Goal: Information Seeking & Learning: Check status

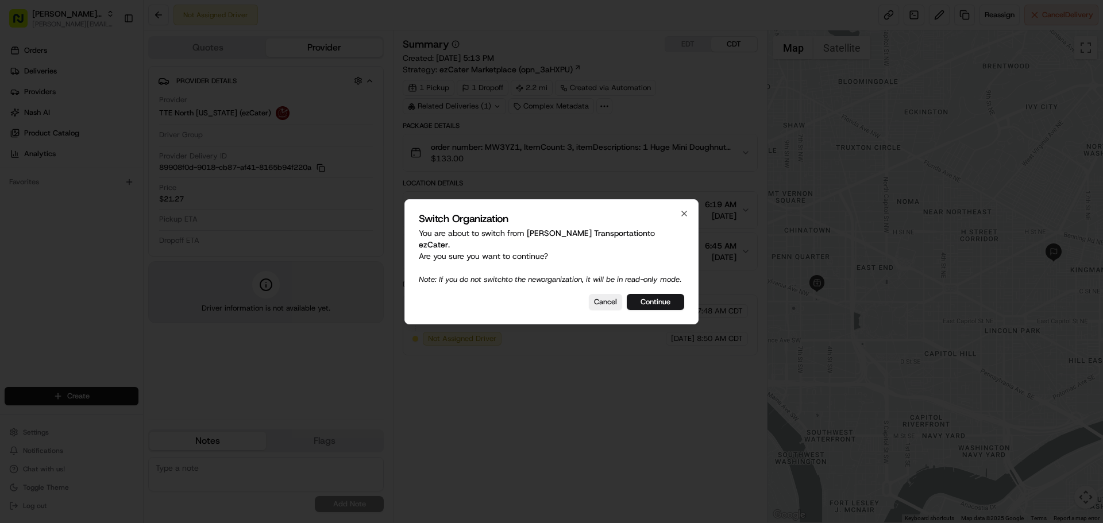
click at [659, 298] on button "Continue" at bounding box center [655, 302] width 57 height 16
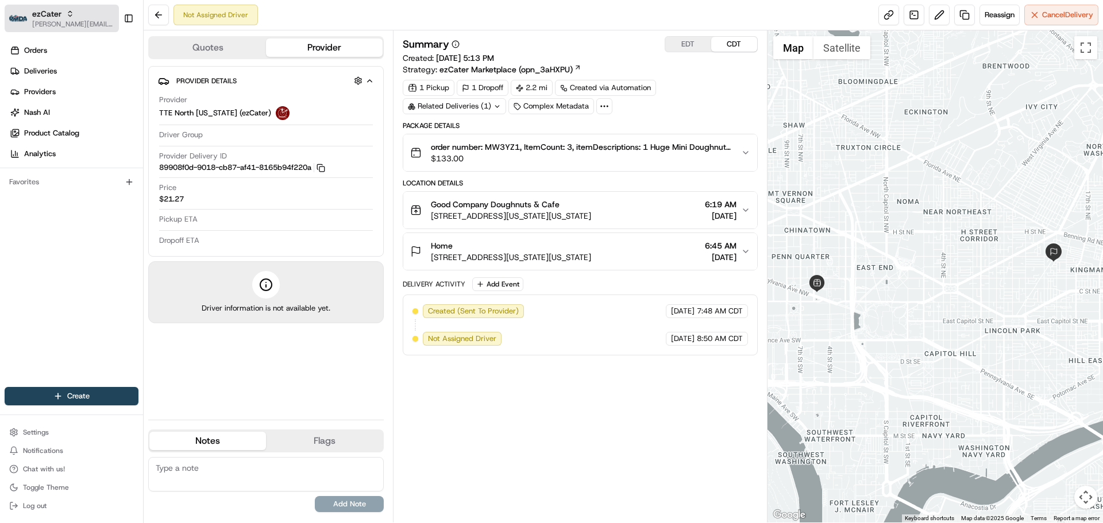
click at [59, 29] on button "ezCater jeff@usenash.com" at bounding box center [62, 19] width 114 height 28
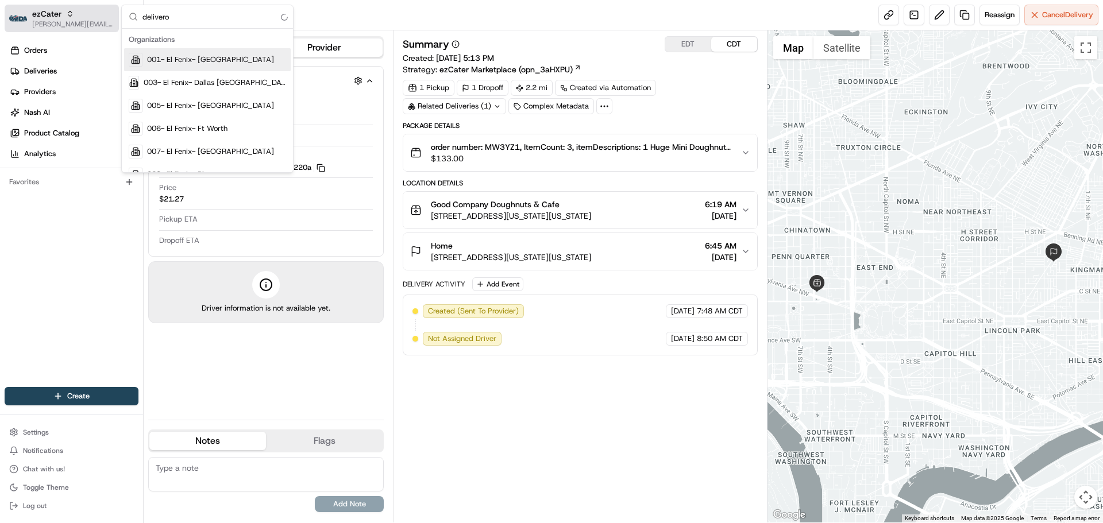
type input "deliverol"
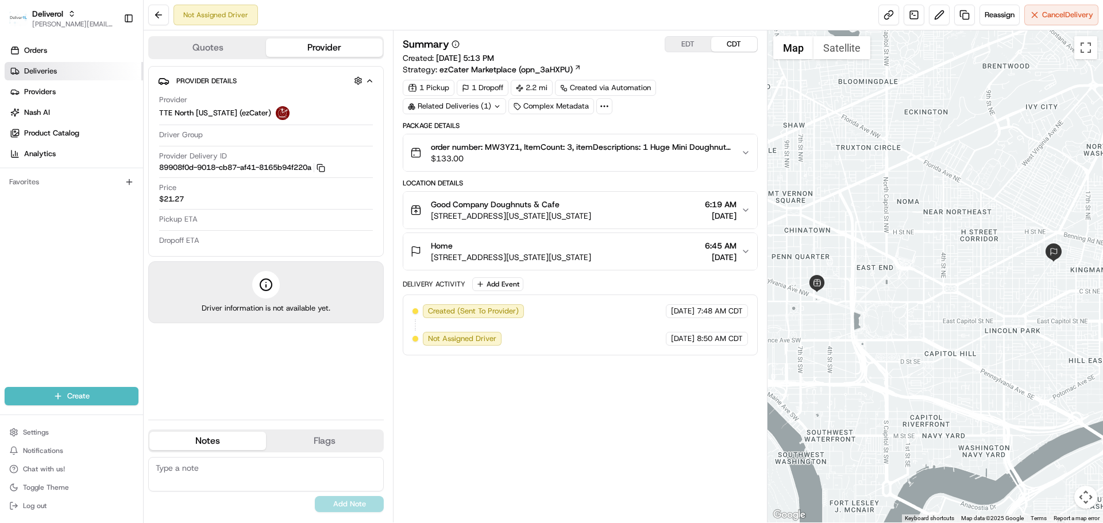
click at [60, 70] on link "Deliveries" at bounding box center [74, 71] width 138 height 18
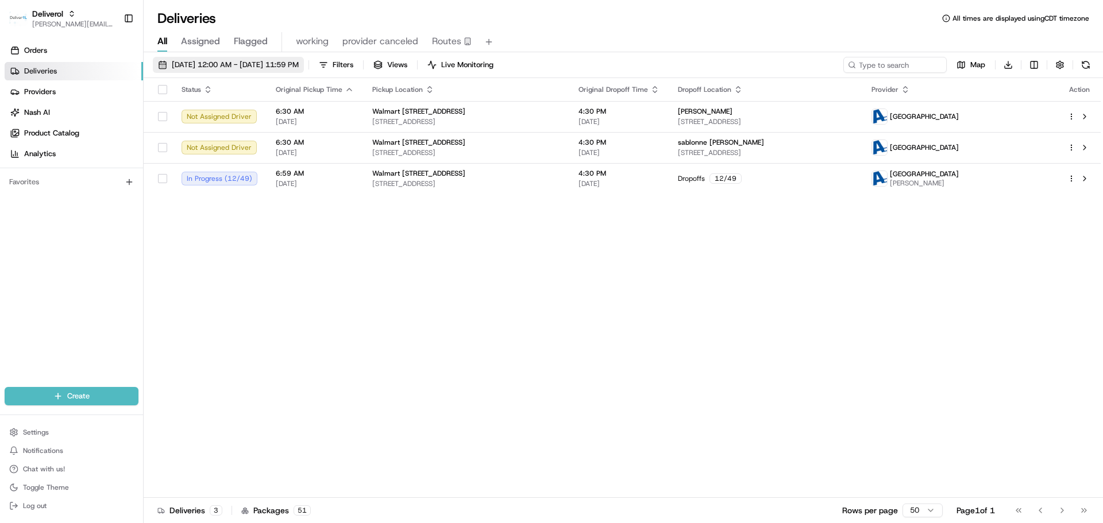
click at [279, 71] on button "08/21/2025 12:00 AM - 08/21/2025 11:59 PM" at bounding box center [228, 65] width 151 height 16
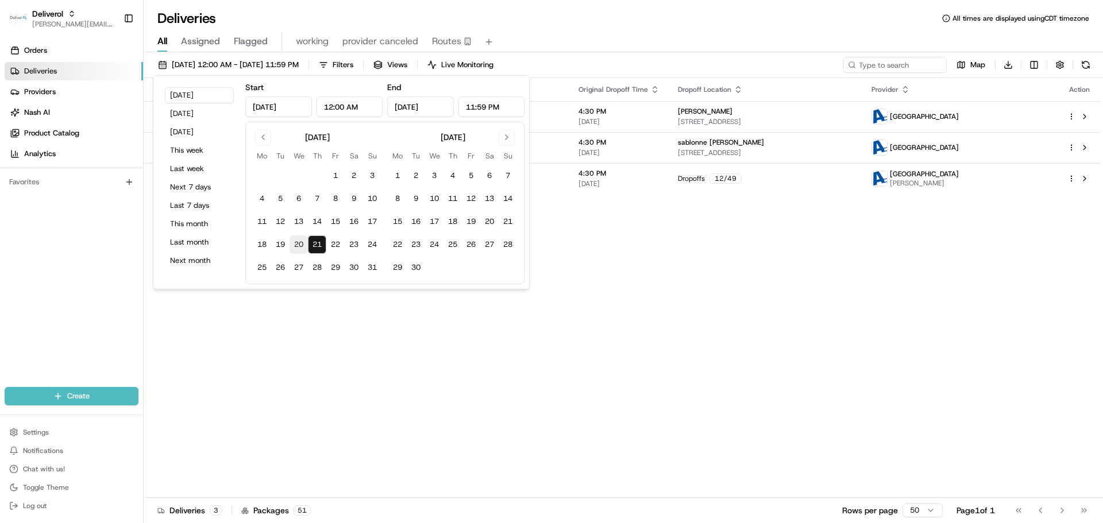
click at [301, 242] on button "20" at bounding box center [299, 245] width 18 height 18
type input "Aug 20, 2025"
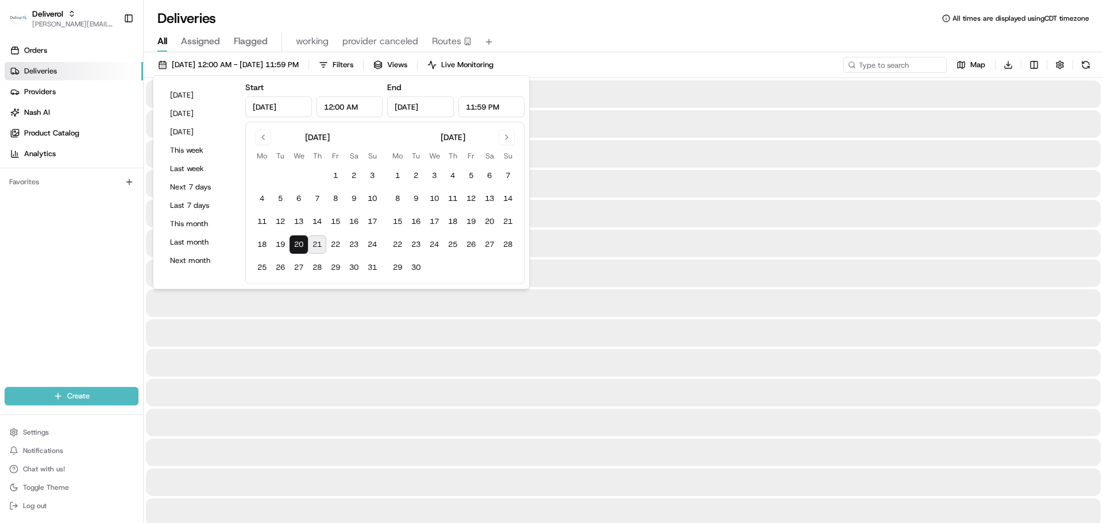
click at [561, 363] on div at bounding box center [623, 363] width 955 height 28
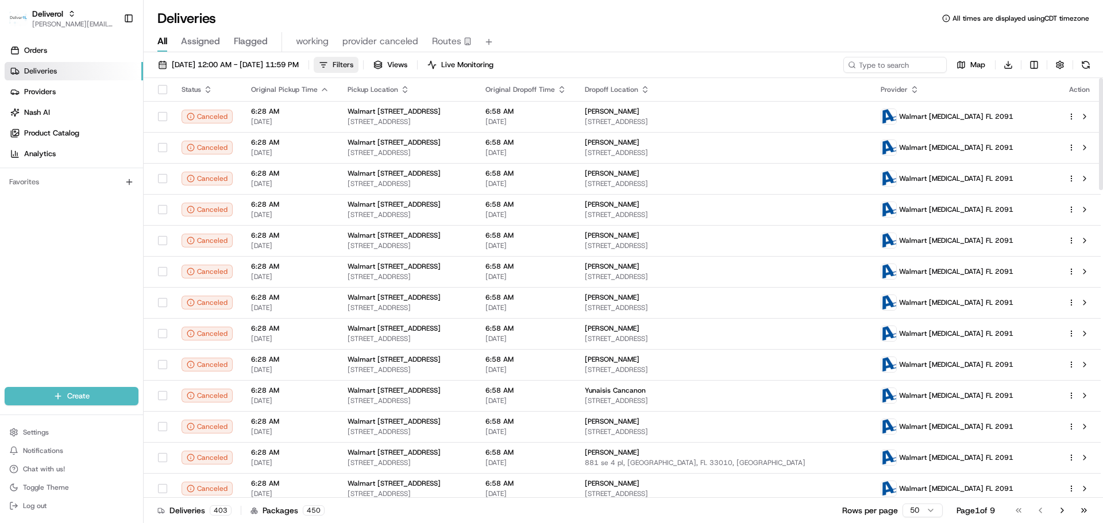
click at [359, 68] on button "Filters" at bounding box center [336, 65] width 45 height 16
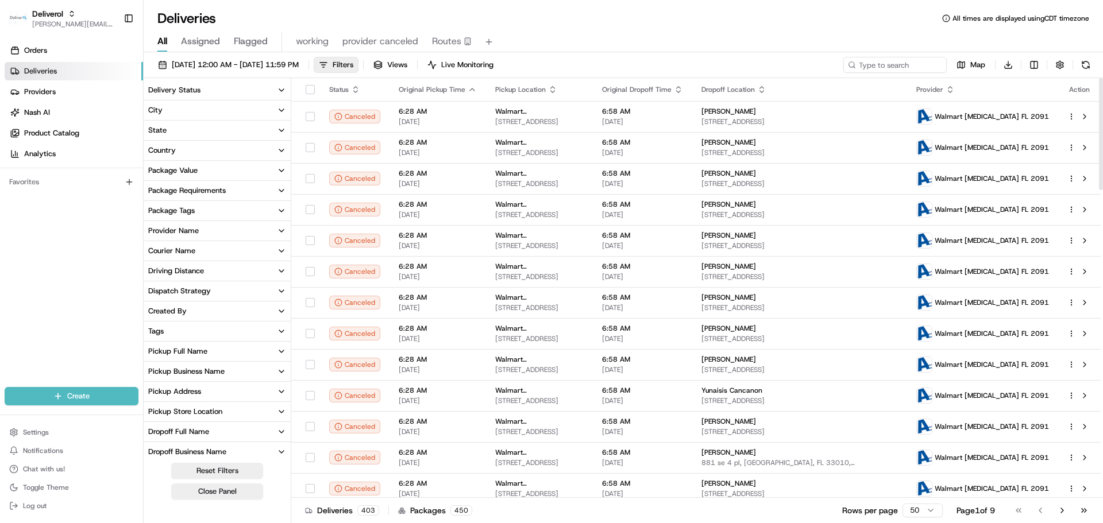
click at [217, 91] on button "Delivery Status" at bounding box center [217, 90] width 147 height 20
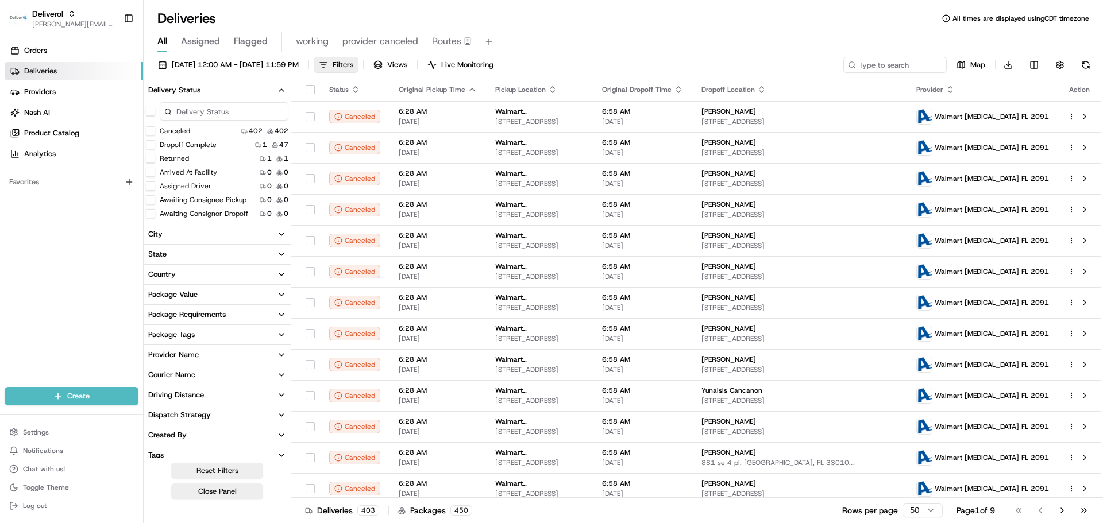
click at [148, 110] on button "button" at bounding box center [150, 111] width 9 height 9
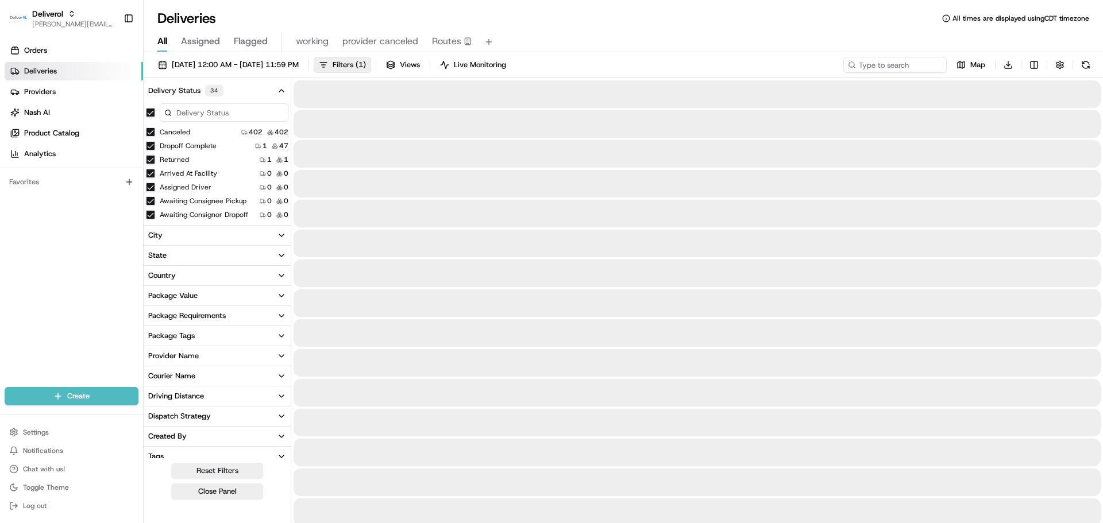
click at [149, 130] on button "Canceled" at bounding box center [150, 132] width 9 height 9
click at [675, 25] on div "Deliveries All times are displayed using CDT timezone" at bounding box center [624, 18] width 960 height 18
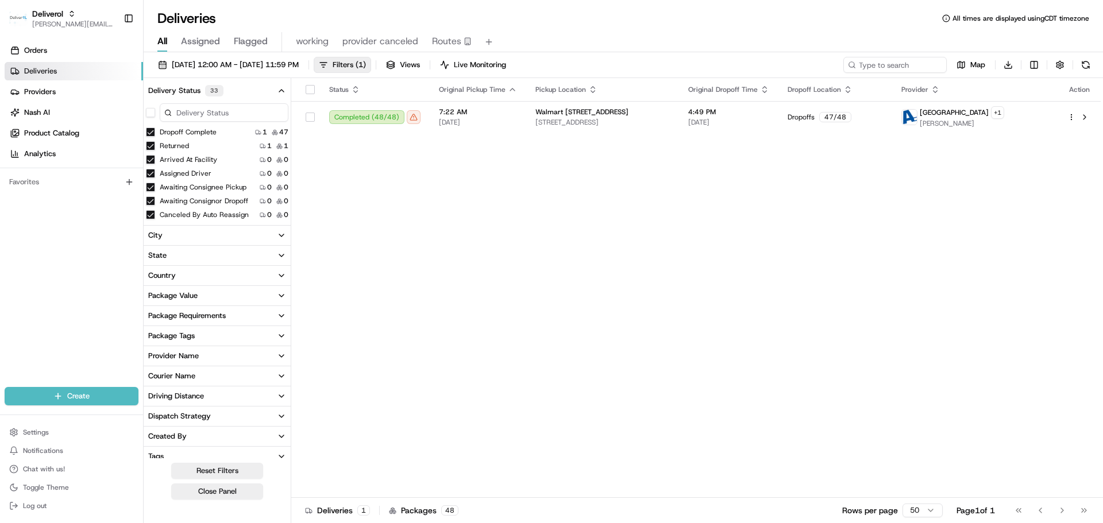
click at [242, 489] on button "Close Panel" at bounding box center [217, 492] width 92 height 16
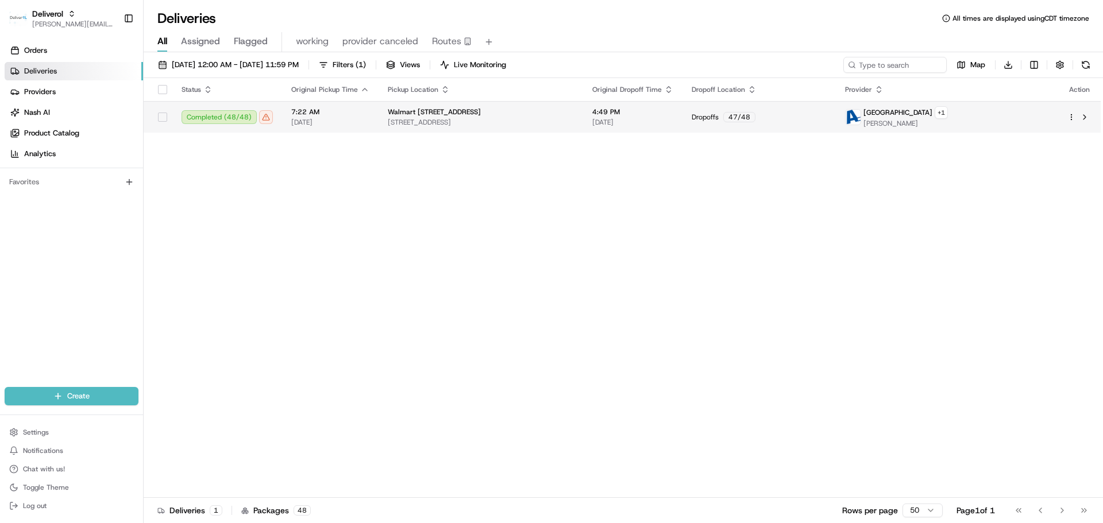
click at [574, 110] on div "Walmart 3311 - Miami Gardens, FL" at bounding box center [481, 111] width 186 height 9
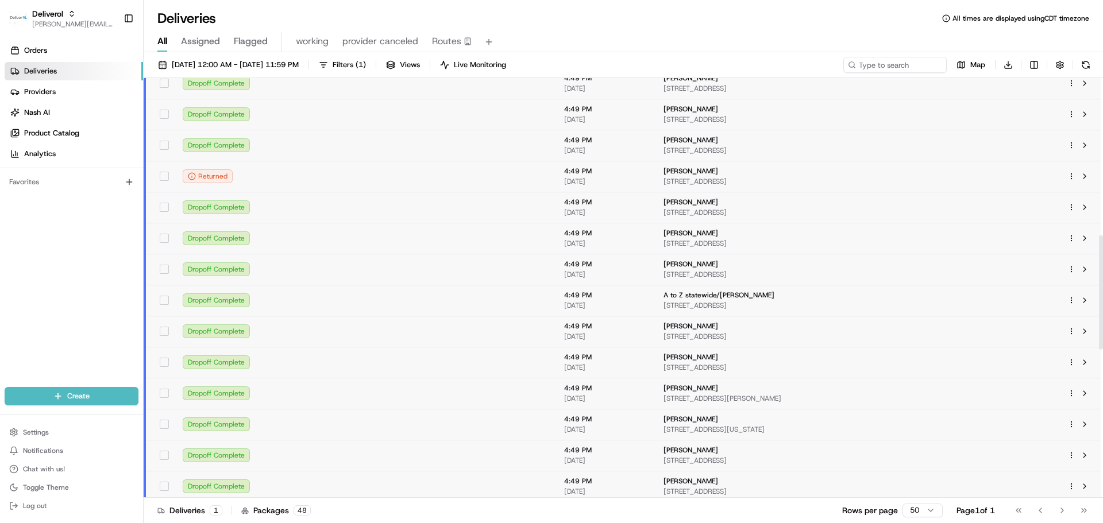
scroll to position [862, 0]
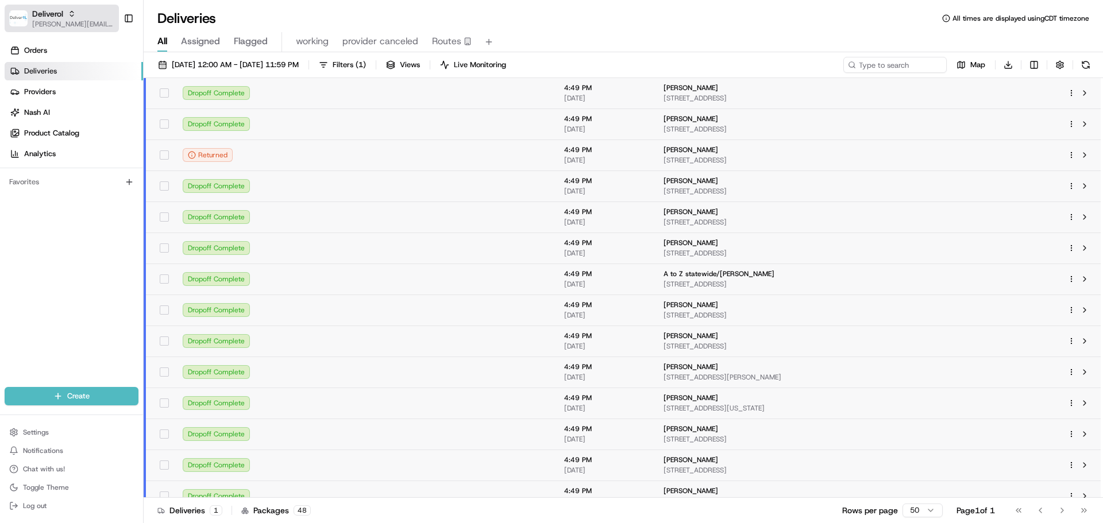
click at [61, 27] on span "[PERSON_NAME][EMAIL_ADDRESS][DOMAIN_NAME]" at bounding box center [73, 24] width 82 height 9
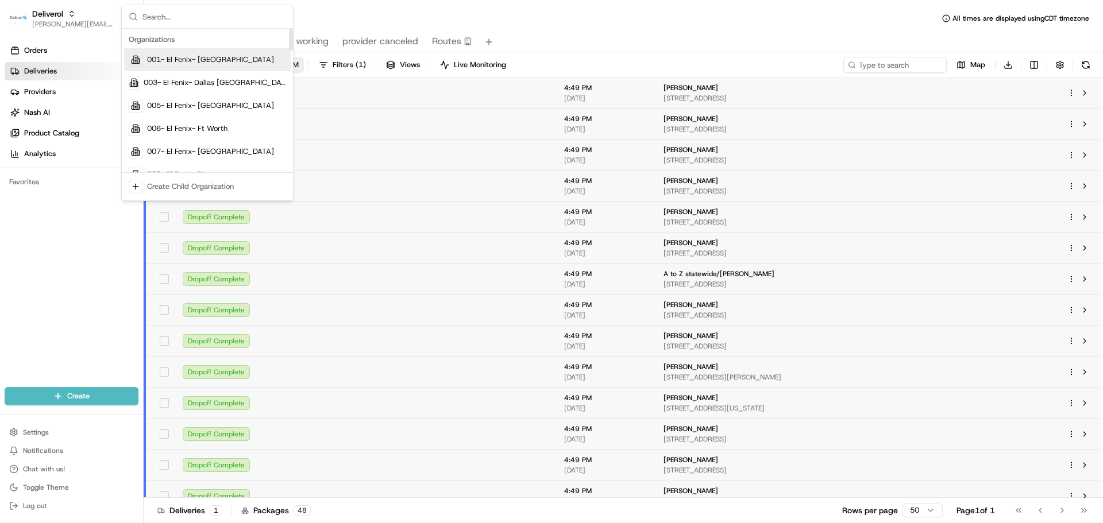
click at [299, 68] on span "08/20/2025 12:00 AM - 08/20/2025 11:59 PM" at bounding box center [235, 65] width 127 height 10
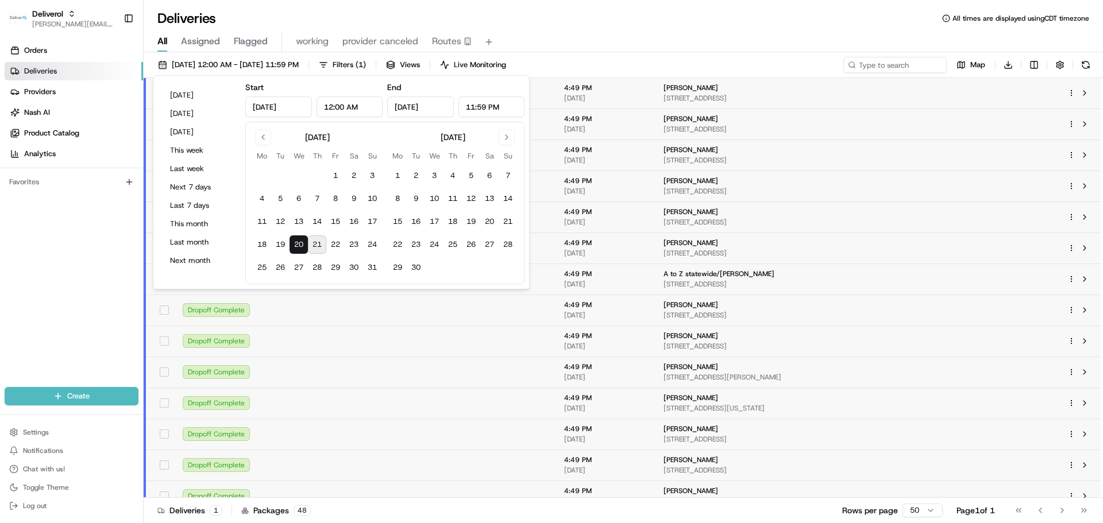
click at [319, 244] on button "21" at bounding box center [317, 245] width 18 height 18
type input "Aug 21, 2025"
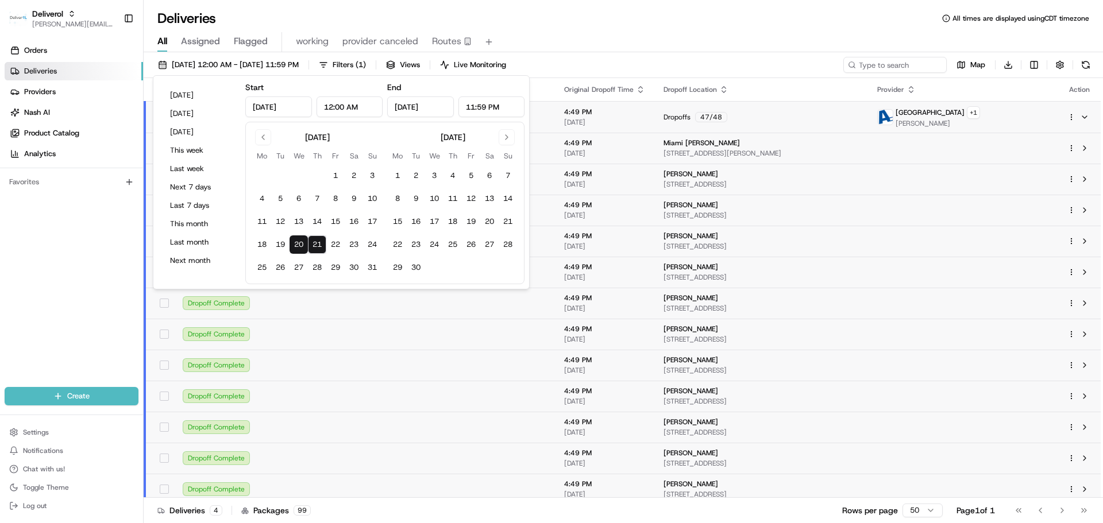
click at [690, 30] on div "All Assigned Flagged working provider canceled Routes" at bounding box center [624, 40] width 960 height 25
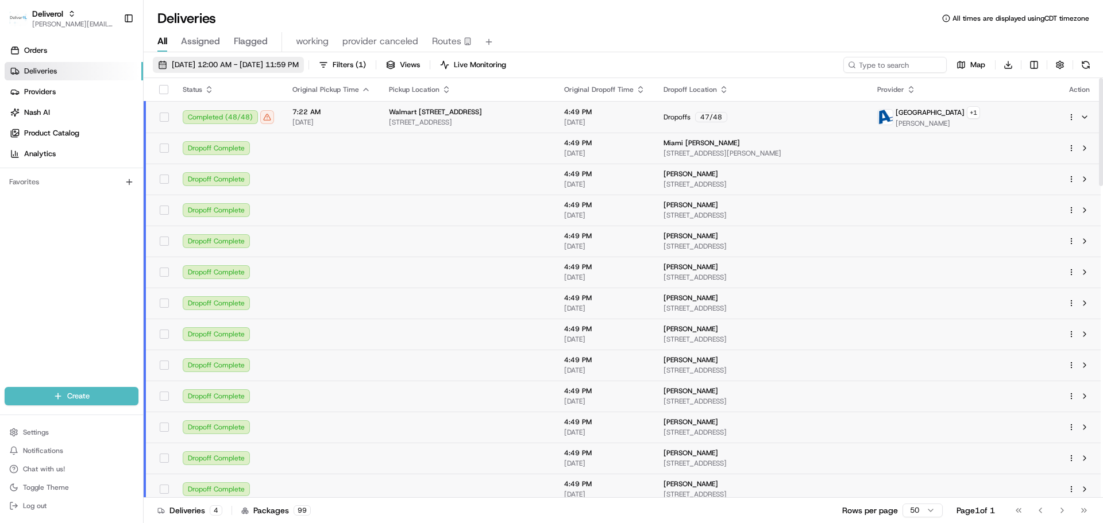
click at [272, 69] on span "08/20/2025 12:00 AM - 08/21/2025 11:59 PM" at bounding box center [235, 65] width 127 height 10
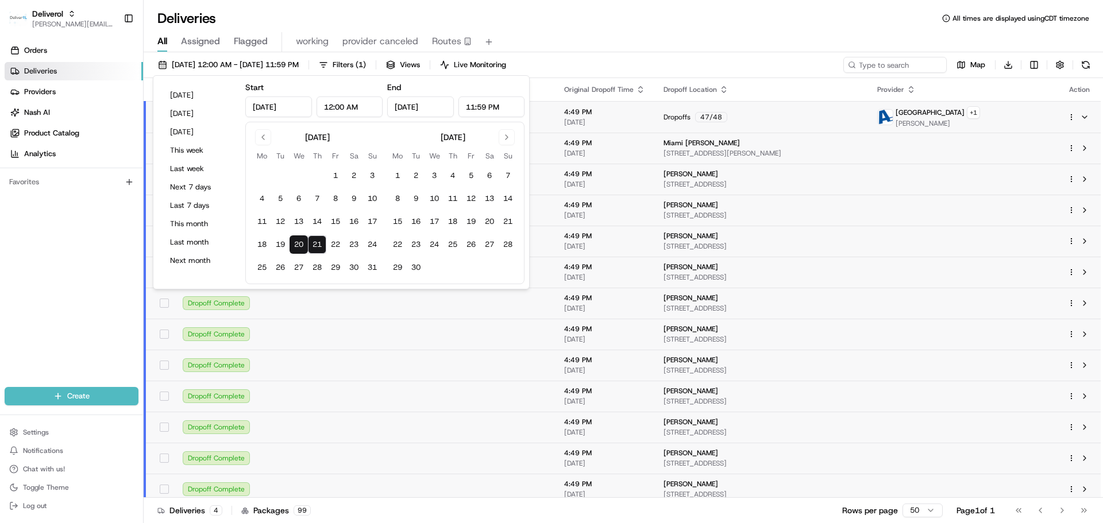
click at [318, 241] on button "21" at bounding box center [317, 245] width 18 height 18
type input "Aug 21, 2025"
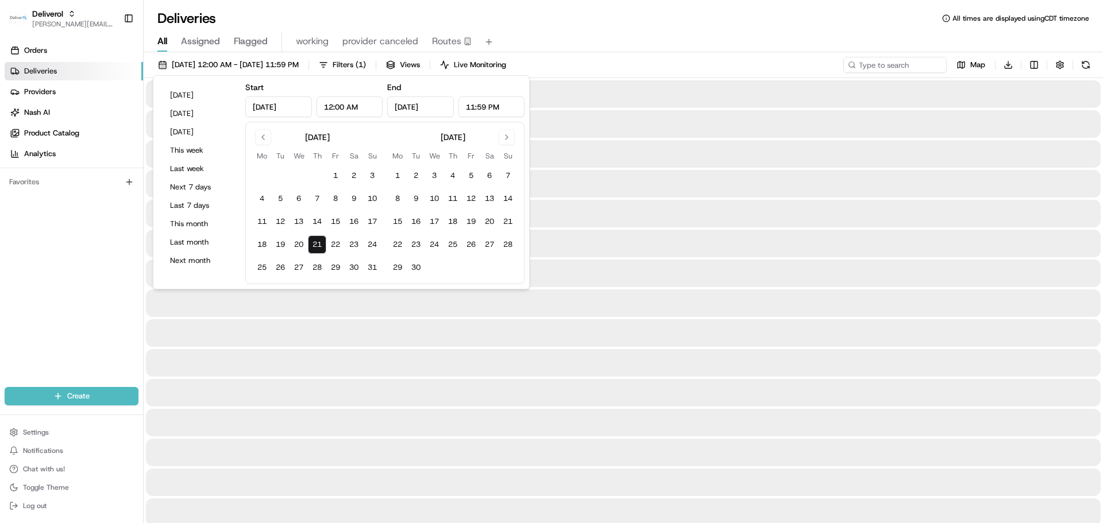
click at [645, 36] on div "All Assigned Flagged working provider canceled Routes" at bounding box center [624, 42] width 960 height 20
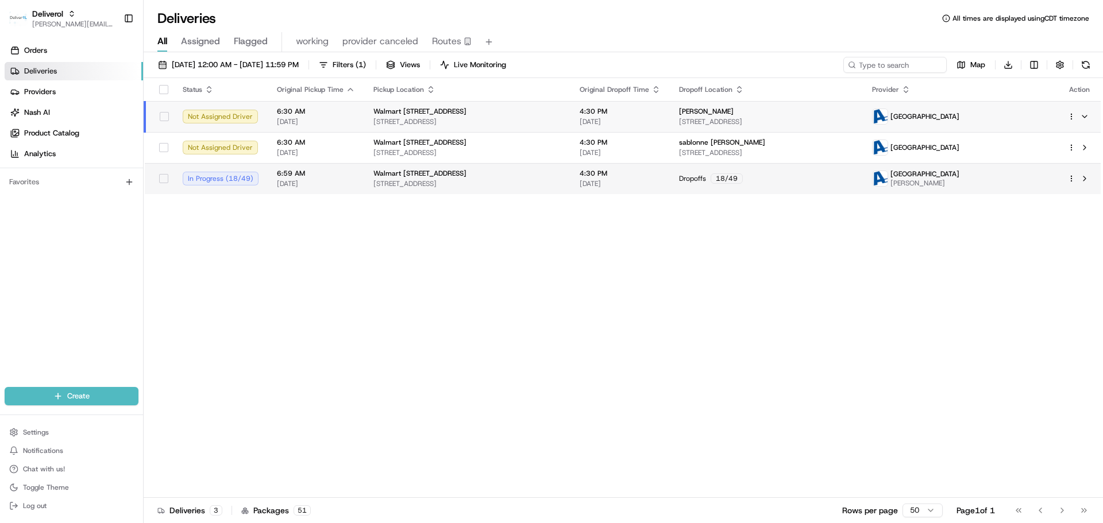
click at [550, 183] on span "19501 NW 27TH AVE, MIAMI GARDENS, FL 33056, US" at bounding box center [468, 183] width 188 height 9
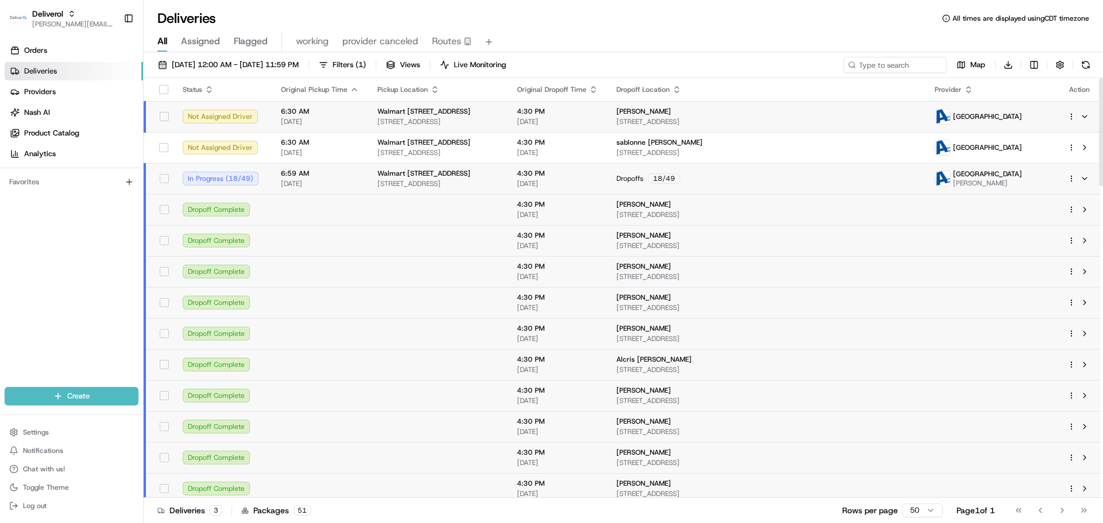
click at [1073, 176] on html "Deliverol jeff@usenash.com Toggle Sidebar Orders Deliveries Providers Nash AI P…" at bounding box center [551, 261] width 1103 height 523
click at [1020, 211] on span "Delivery Details" at bounding box center [1021, 214] width 51 height 9
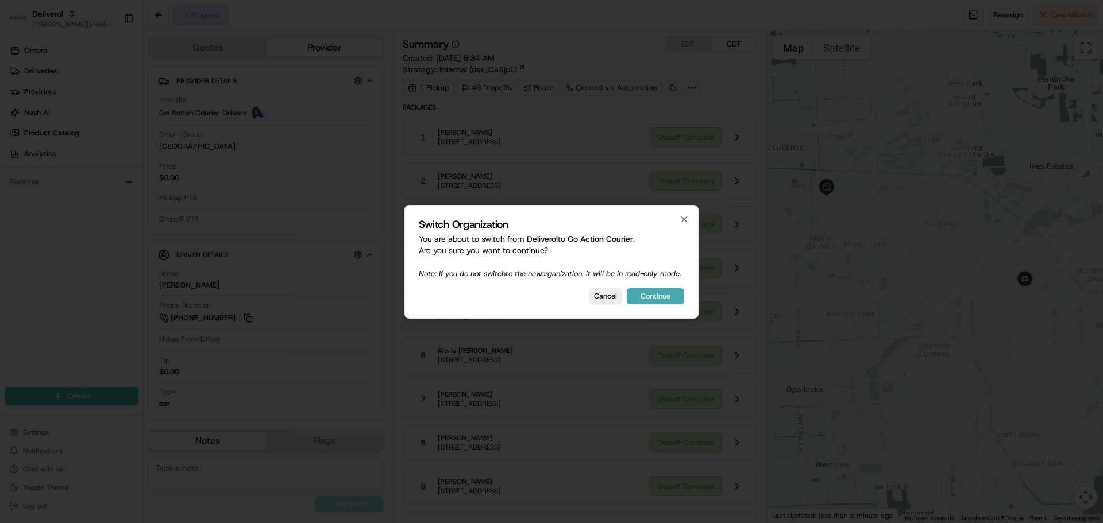
click at [649, 301] on button "Continue" at bounding box center [655, 296] width 57 height 16
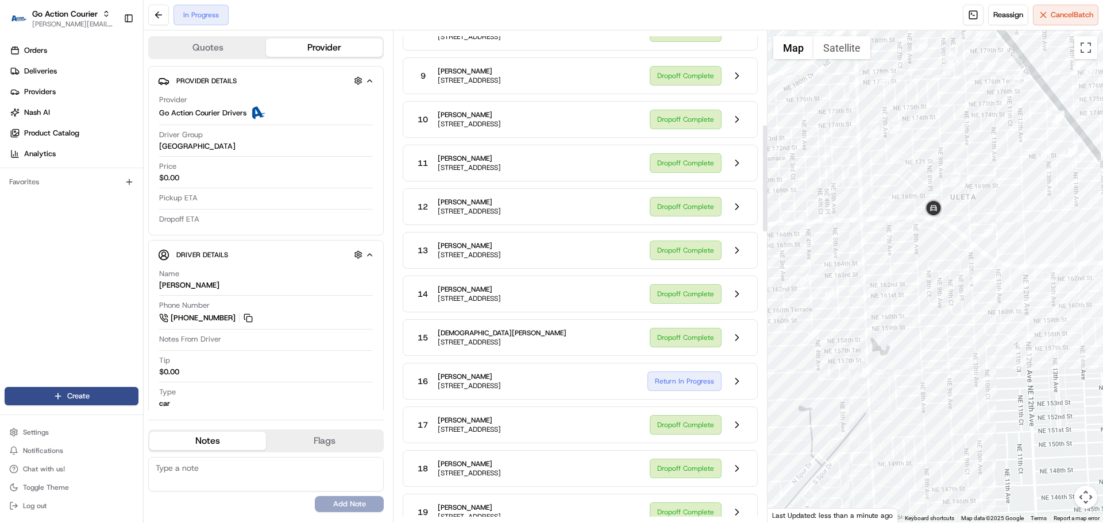
scroll to position [430, 0]
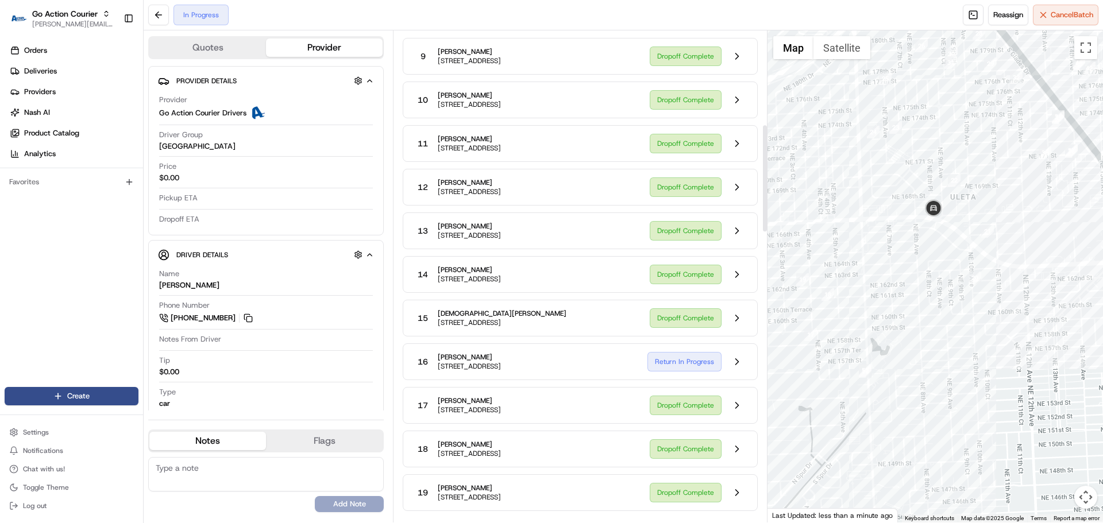
click at [609, 361] on div "16 Cheryl Harris 15610 NE 6th Ave, Apt 16C, Miami, FL 33162, US" at bounding box center [525, 362] width 225 height 21
click at [735, 364] on button at bounding box center [737, 362] width 22 height 22
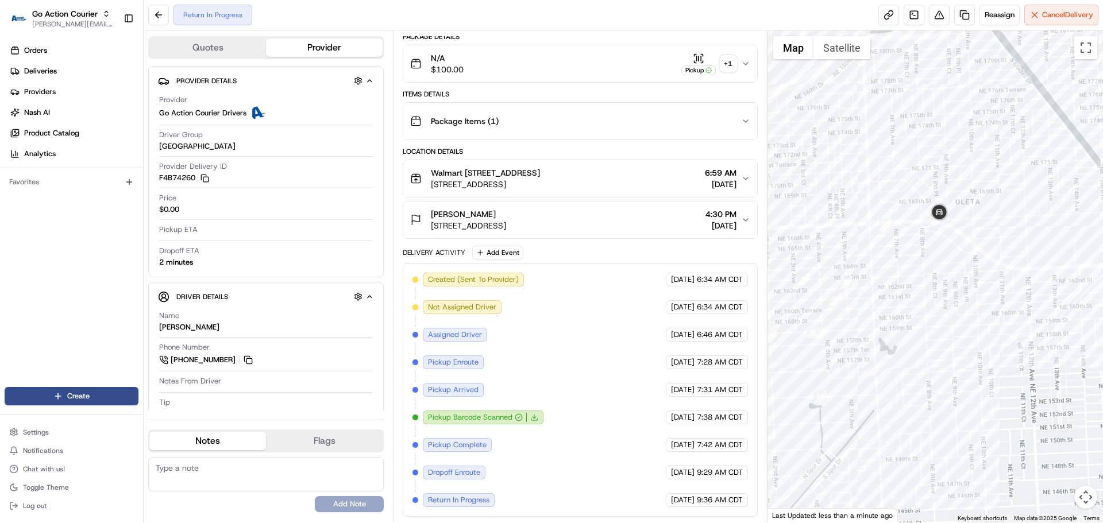
scroll to position [158, 0]
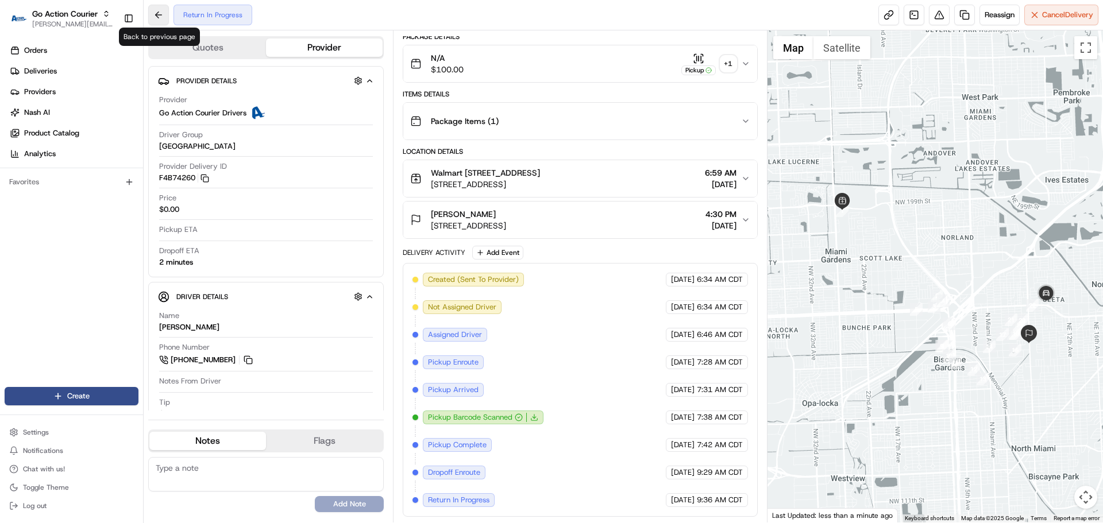
click at [155, 20] on button at bounding box center [158, 15] width 21 height 21
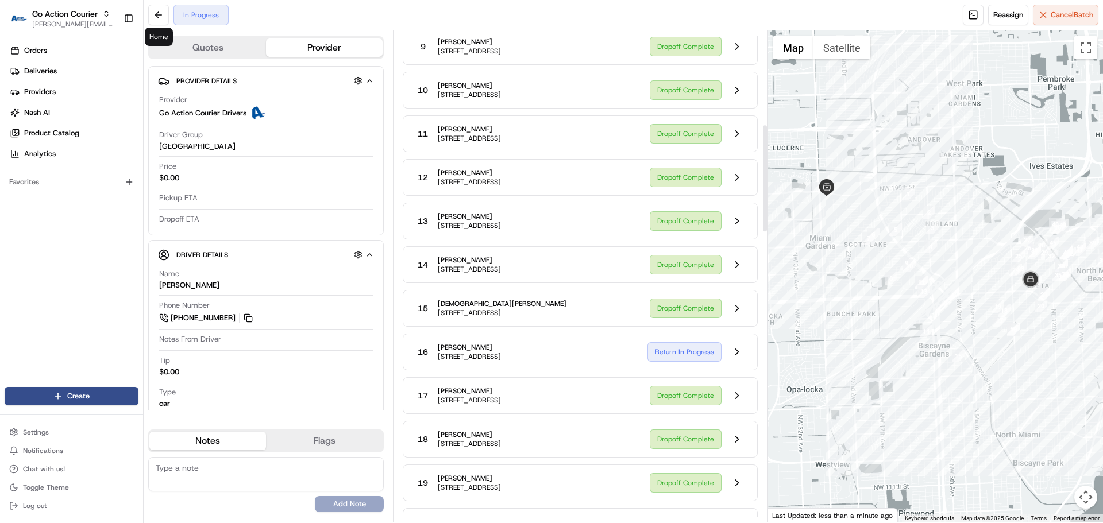
scroll to position [430, 0]
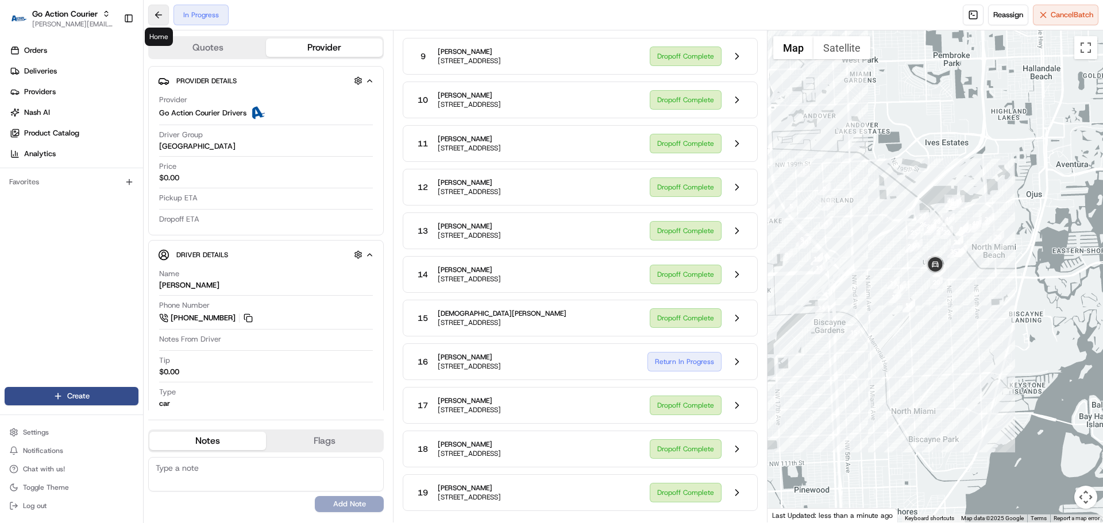
click at [161, 10] on button at bounding box center [158, 15] width 21 height 21
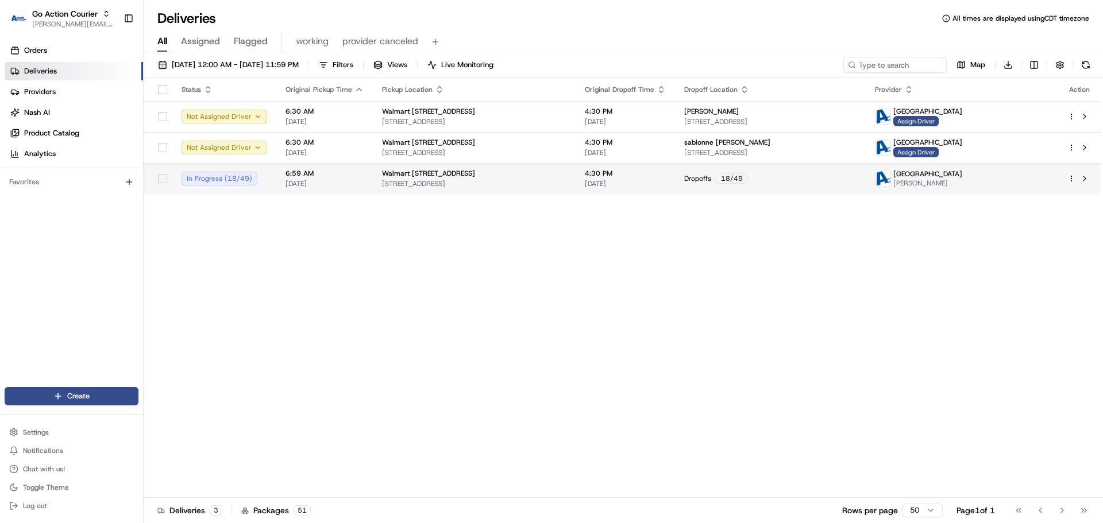
click at [401, 170] on span "Walmart 3311 - Miami Gardens, FL" at bounding box center [428, 173] width 93 height 9
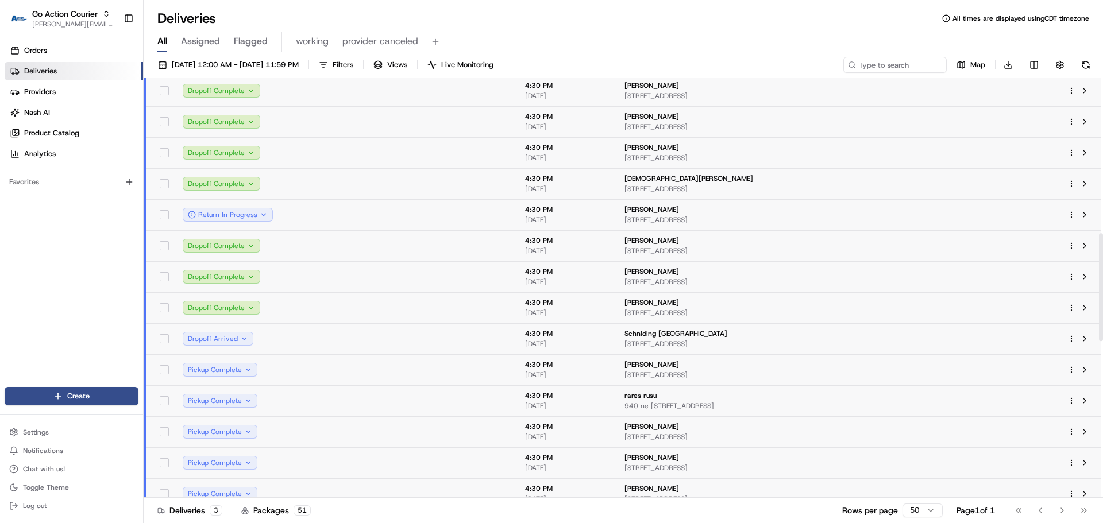
scroll to position [460, 0]
